Goal: Find specific page/section: Find specific page/section

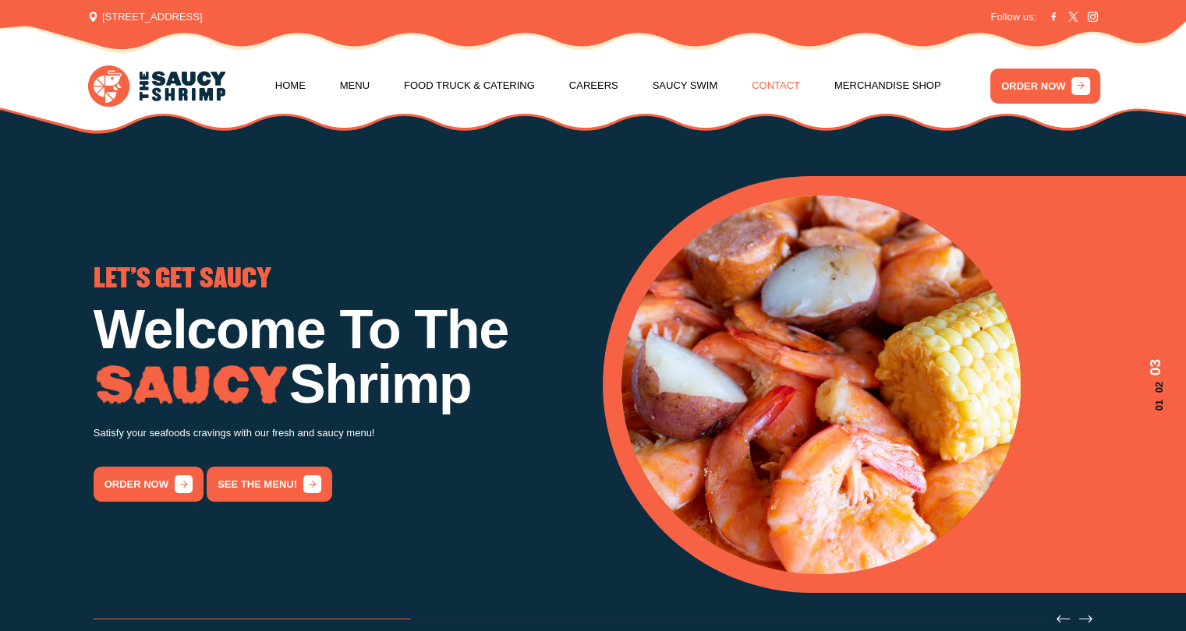
click at [773, 83] on link "Contact" at bounding box center [775, 85] width 48 height 59
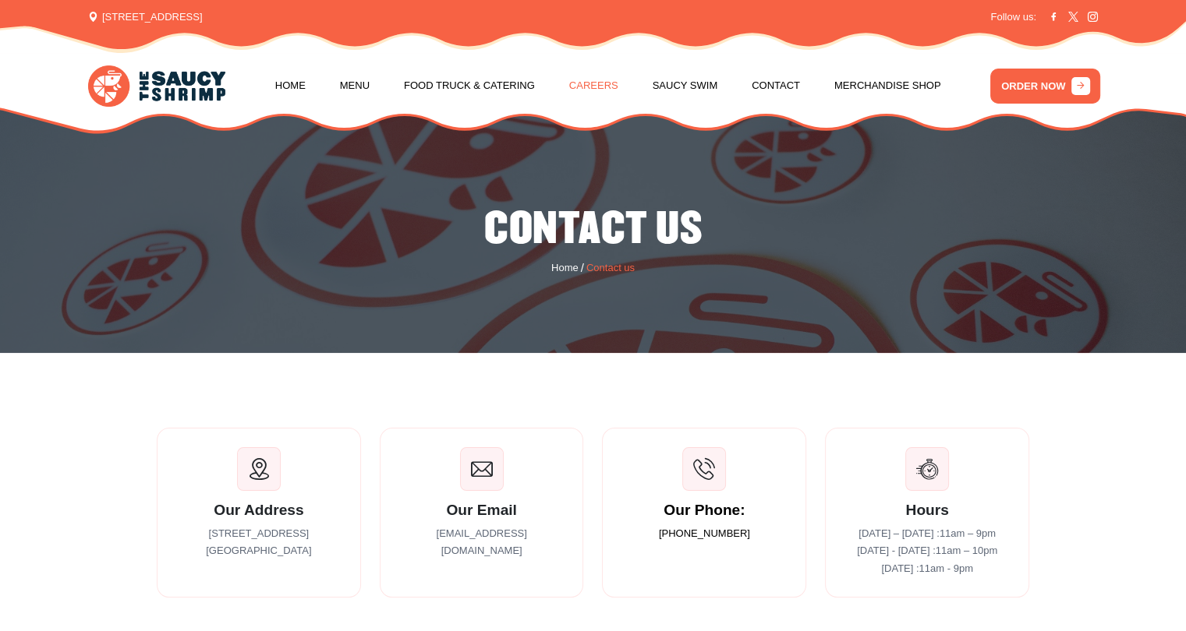
click at [589, 79] on link "Careers" at bounding box center [593, 85] width 49 height 59
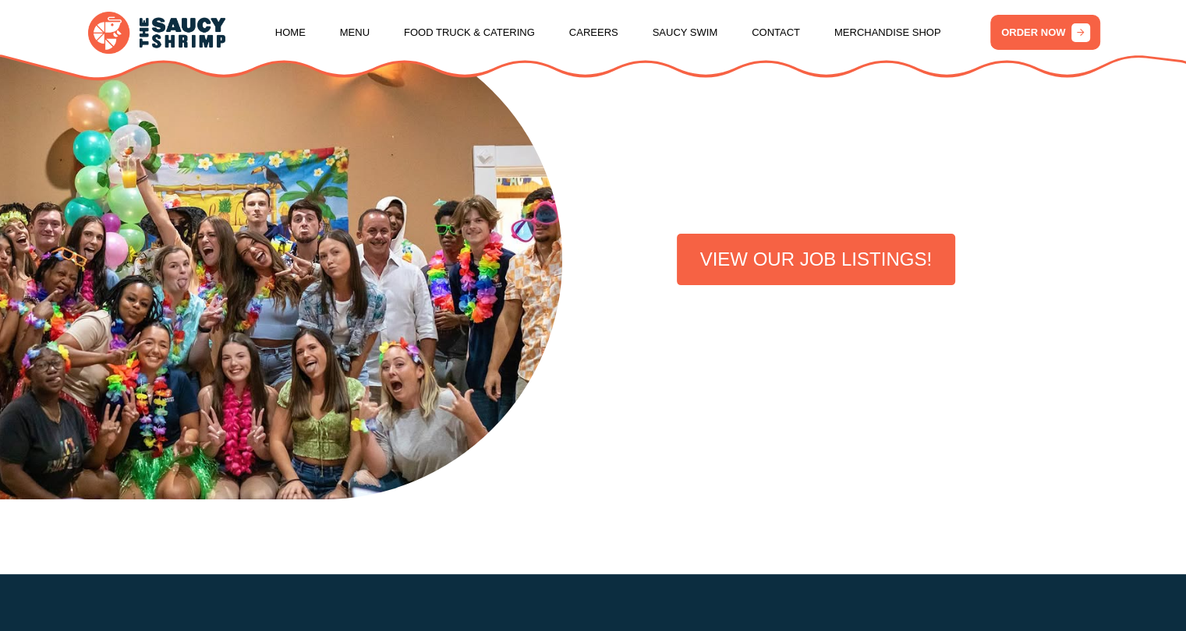
scroll to position [399, 0]
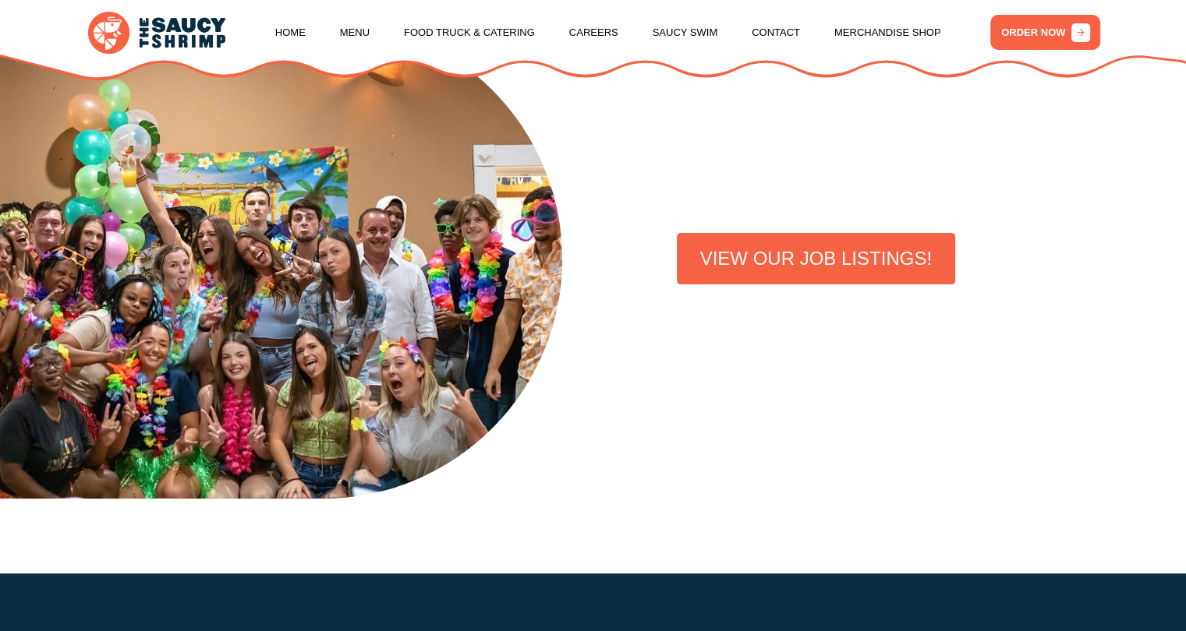
click at [775, 272] on link "VIEW OUR JOB LISTINGS!" at bounding box center [816, 258] width 278 height 51
click at [760, 265] on link "VIEW OUR JOB LISTINGS!" at bounding box center [816, 258] width 278 height 51
